Goal: Information Seeking & Learning: Learn about a topic

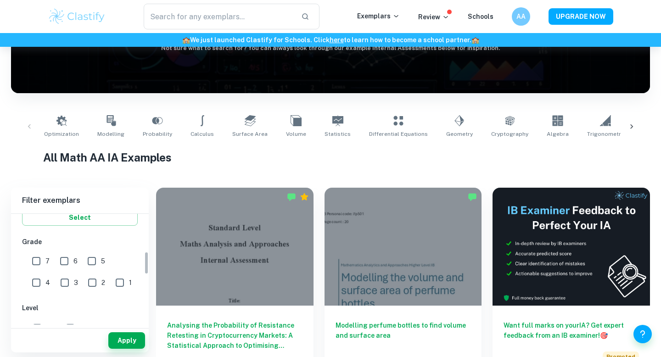
scroll to position [182, 0]
click at [27, 258] on div "7 6 5 4 3 2 1" at bounding box center [81, 270] width 118 height 43
click at [37, 262] on input "7" at bounding box center [36, 261] width 18 height 18
checkbox input "true"
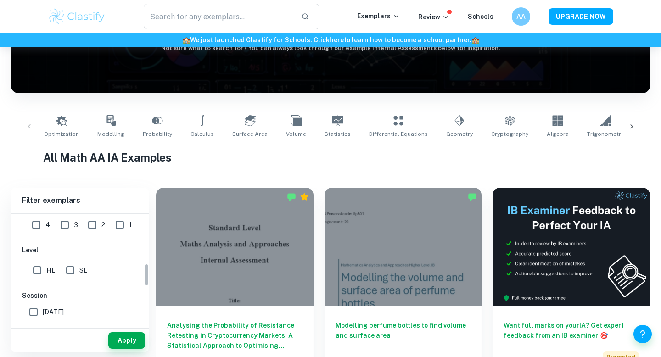
scroll to position [240, 0]
click at [42, 267] on input "HL" at bounding box center [37, 270] width 18 height 18
checkbox input "true"
click at [123, 340] on button "Apply" at bounding box center [126, 340] width 37 height 17
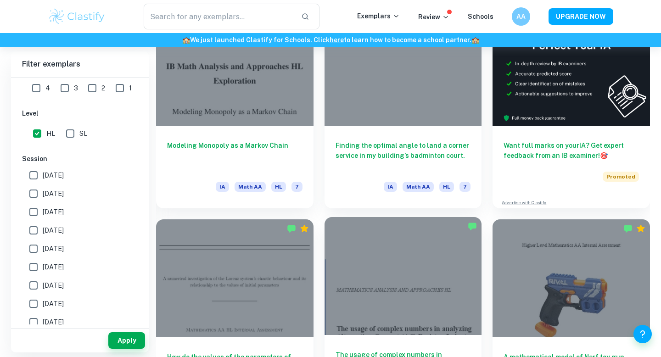
scroll to position [300, 0]
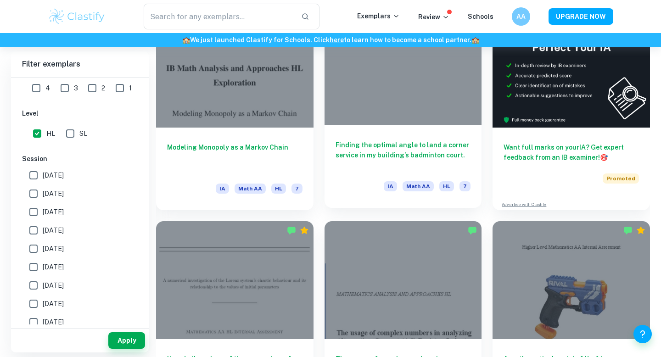
click at [392, 98] on div at bounding box center [403, 66] width 157 height 118
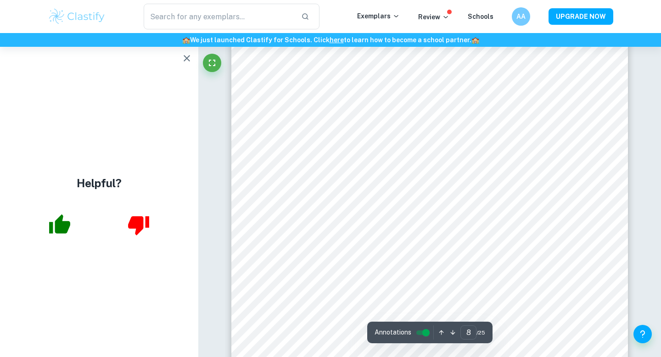
scroll to position [4331, 0]
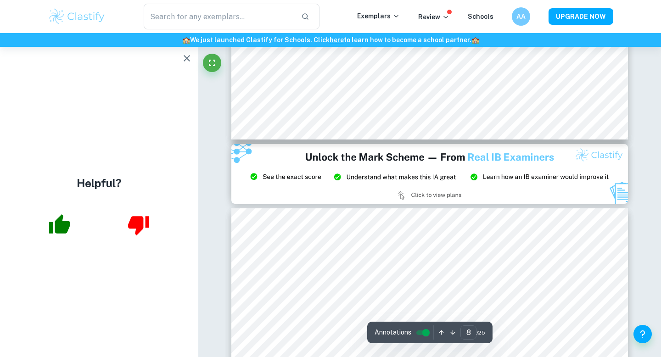
type input "9"
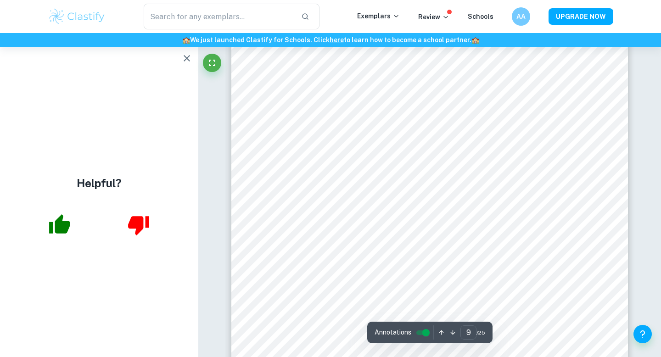
scroll to position [4978, 0]
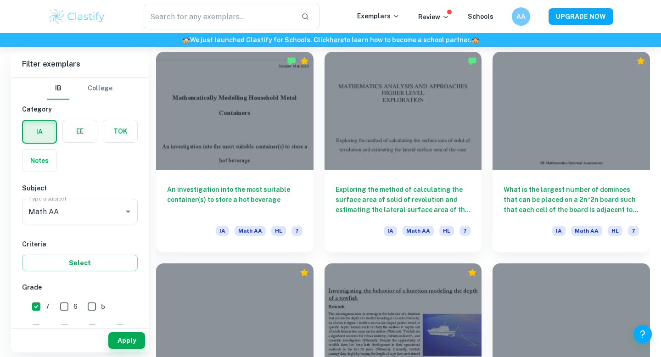
scroll to position [893, 0]
